Goal: Task Accomplishment & Management: Manage account settings

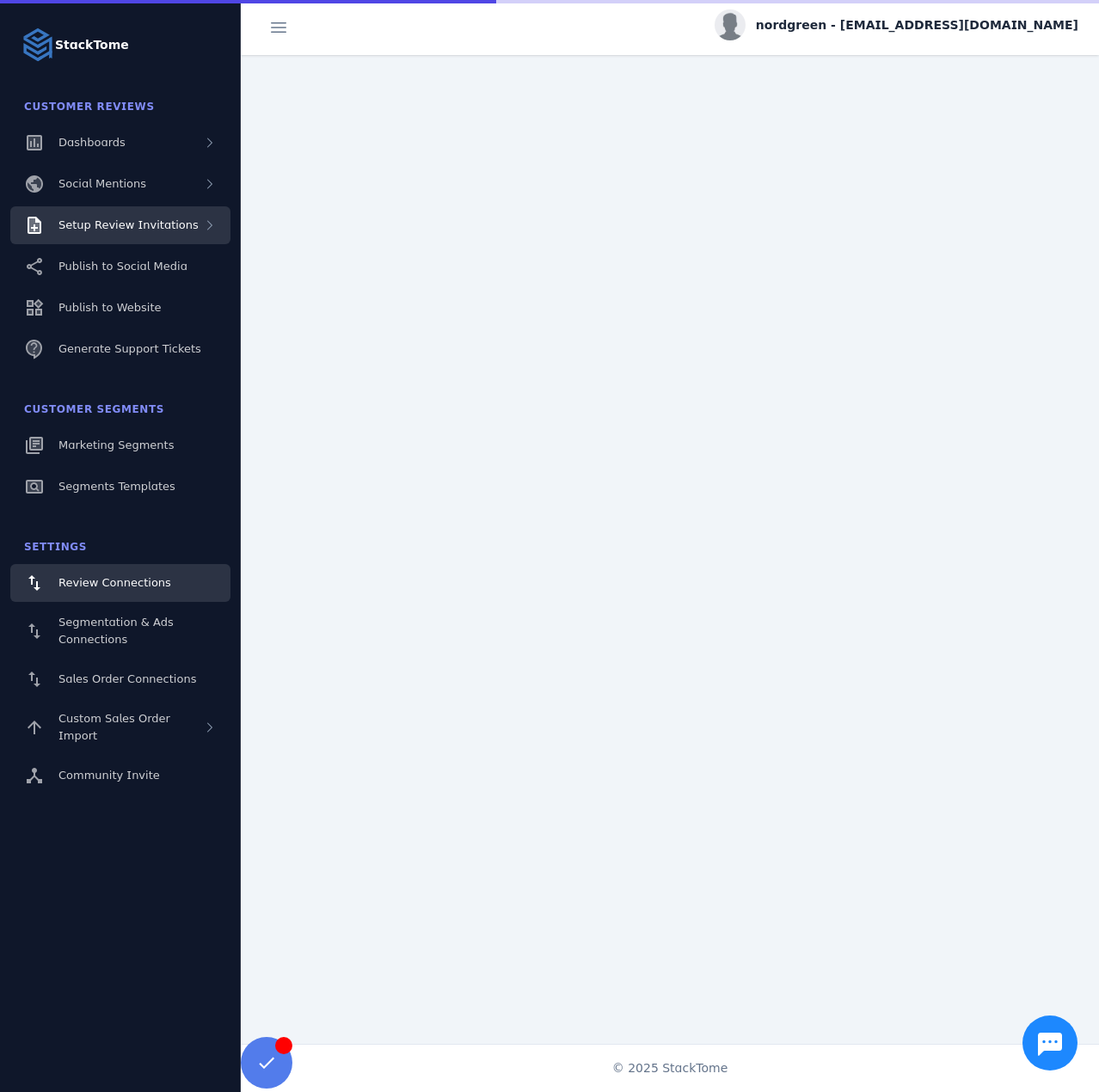
click at [139, 215] on div "Setup Review Invitations" at bounding box center [120, 225] width 220 height 37
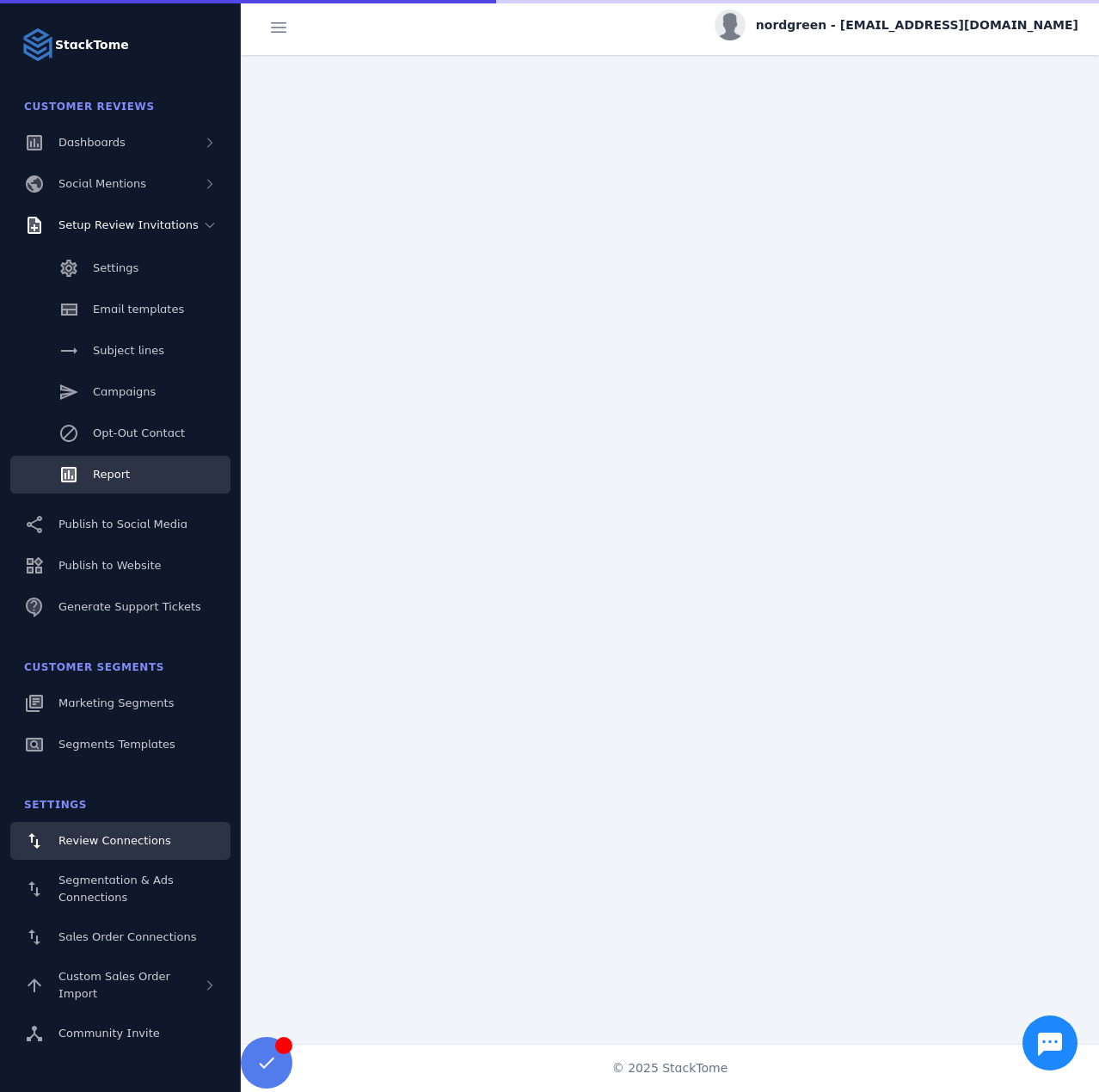
click at [129, 484] on link "Report" at bounding box center [120, 474] width 220 height 37
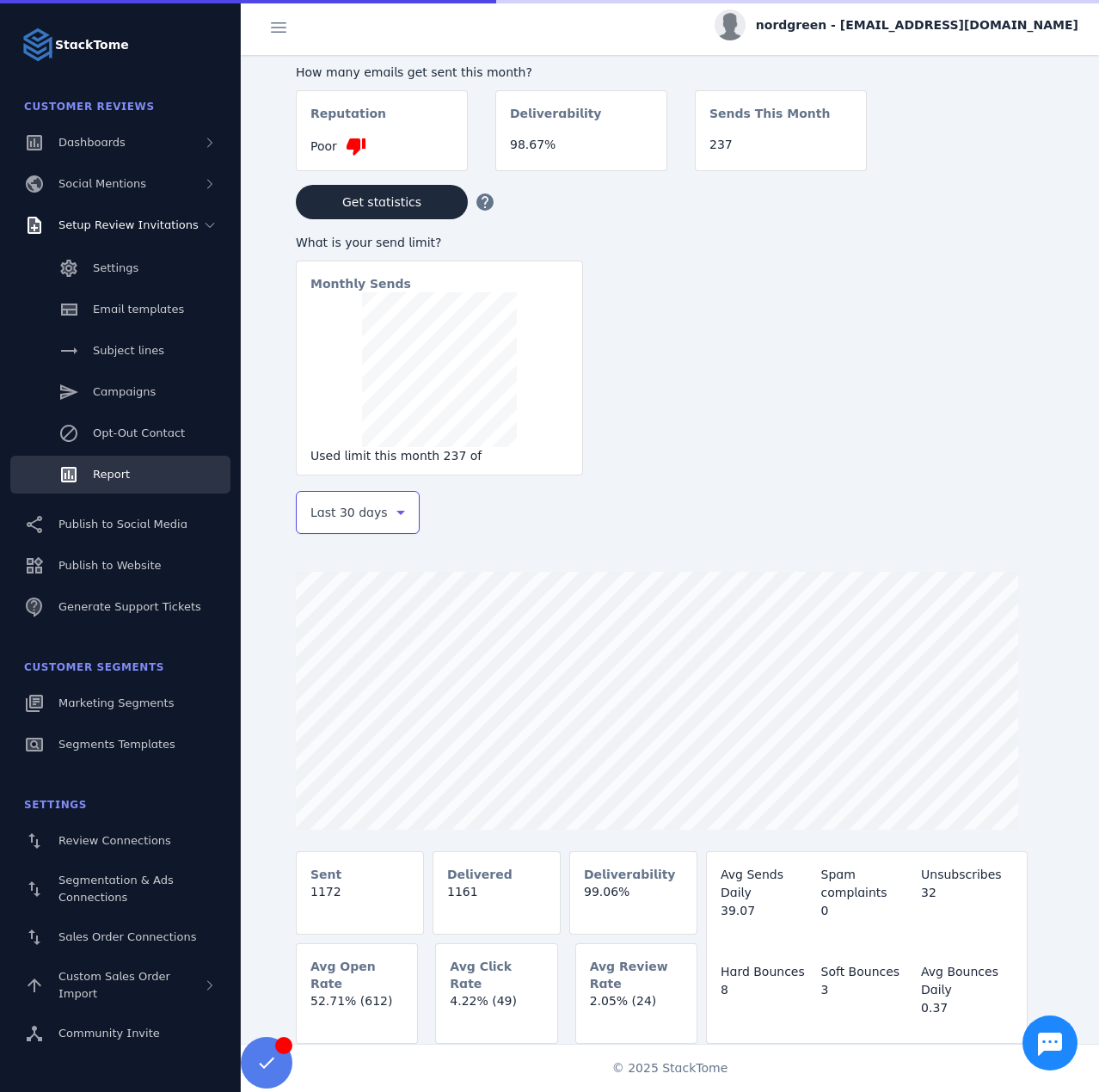
click at [380, 523] on div "Last 30 days" at bounding box center [349, 512] width 79 height 21
click at [336, 655] on span "Last 7 days" at bounding box center [344, 648] width 70 height 21
click at [943, 17] on span "nordgreen - cs_nordgreen@stacktome.com" at bounding box center [917, 25] width 322 height 18
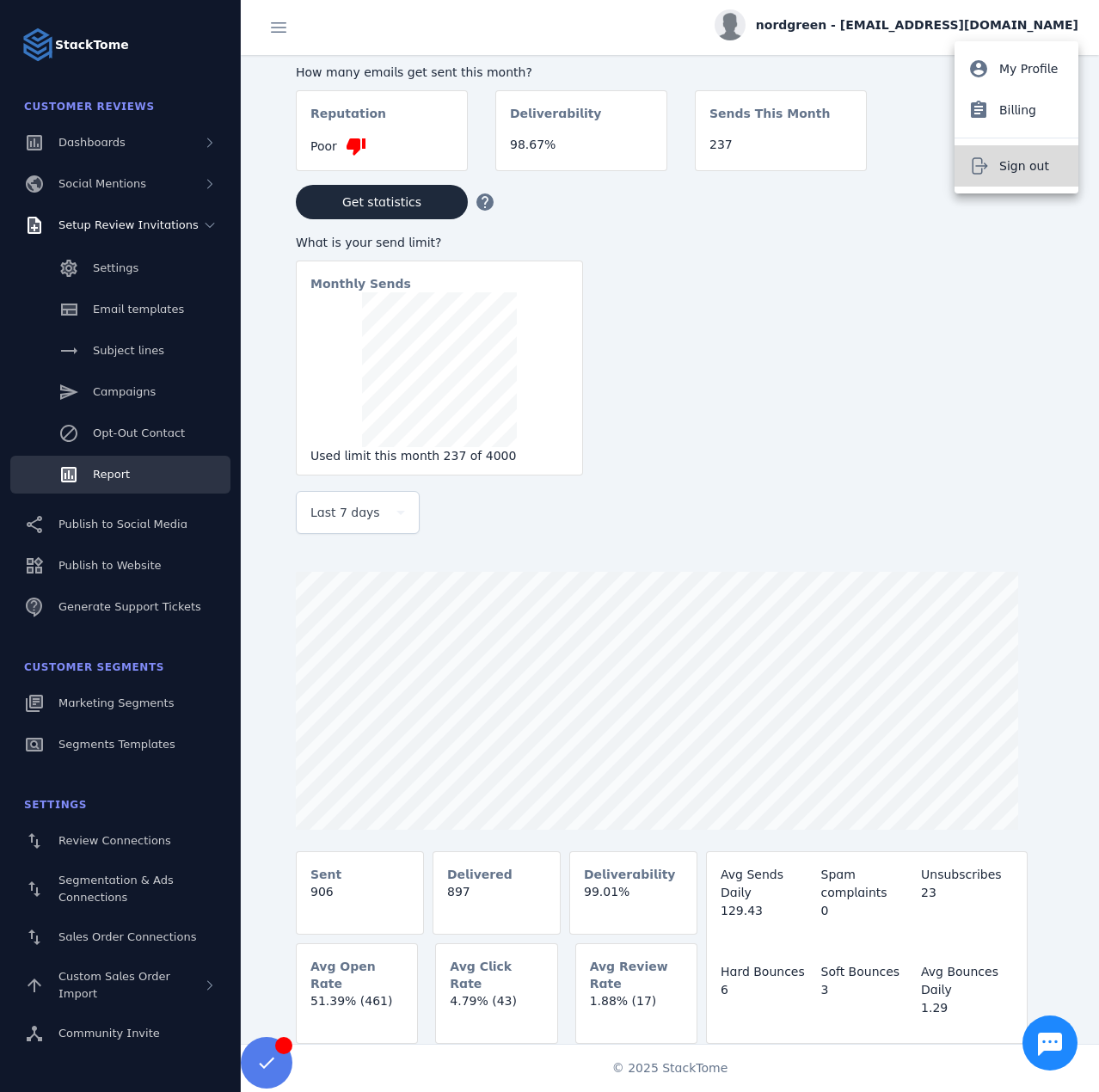
click at [1002, 149] on button "Sign out" at bounding box center [1016, 166] width 124 height 41
